Goal: Navigation & Orientation: Find specific page/section

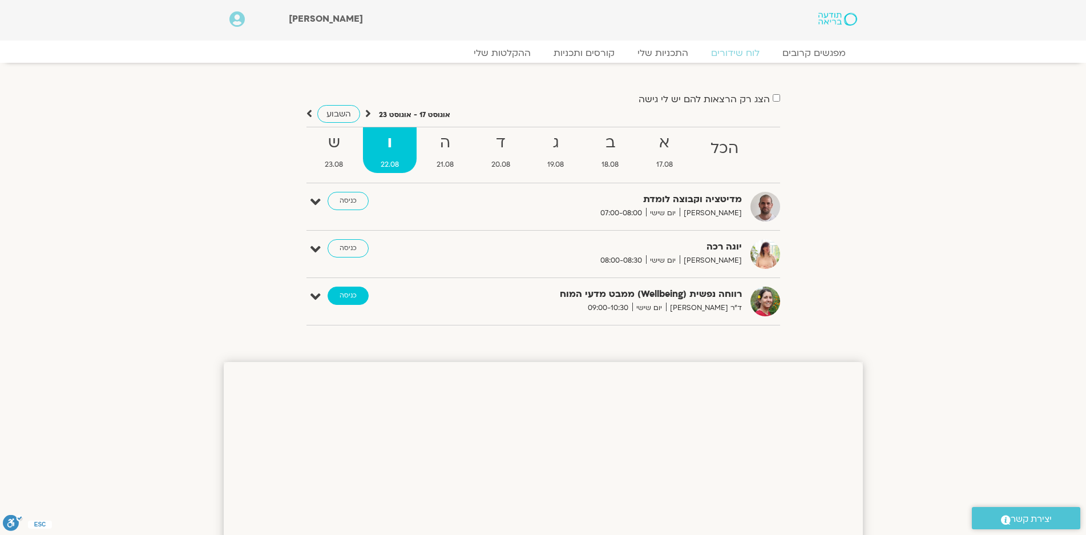
click at [344, 293] on link "כניסה" at bounding box center [348, 296] width 41 height 18
